Goal: Find contact information: Find contact information

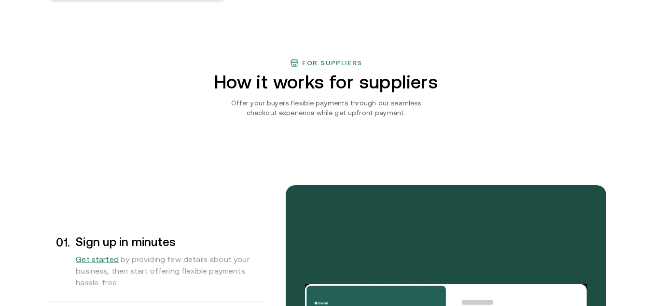
scroll to position [695, 0]
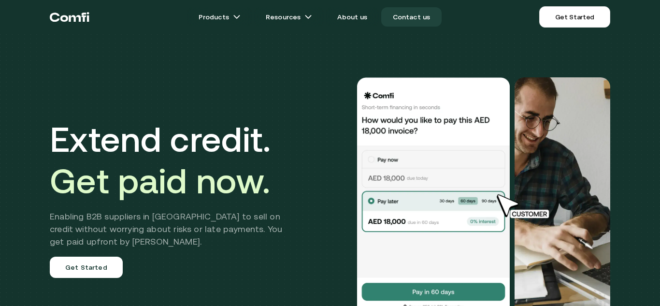
click at [408, 18] on link "Contact us" at bounding box center [411, 16] width 61 height 19
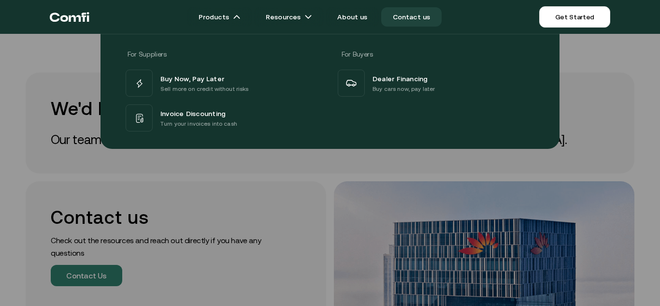
click at [61, 14] on icon "Return to the top of the Comfi home page" at bounding box center [70, 16] width 40 height 29
